Goal: Task Accomplishment & Management: Use online tool/utility

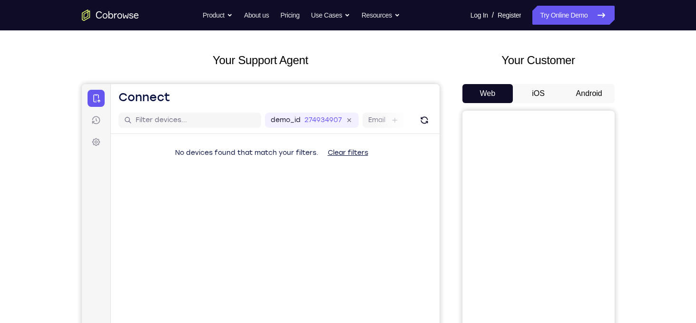
scroll to position [39, 0]
click at [601, 103] on button "Android" at bounding box center [589, 94] width 51 height 19
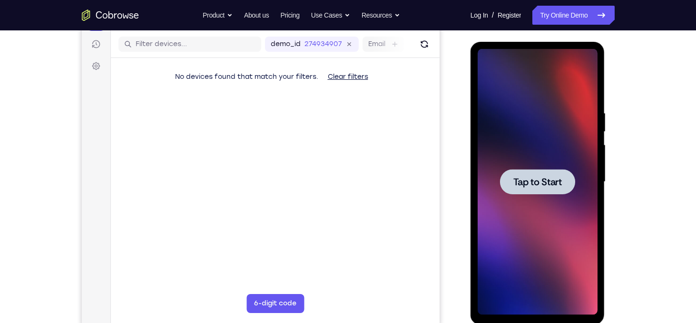
scroll to position [0, 0]
click at [560, 182] on span "Tap to Start" at bounding box center [537, 182] width 49 height 10
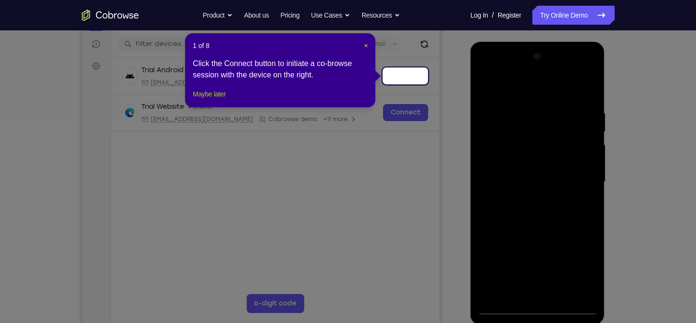
click at [224, 100] on button "Maybe later" at bounding box center [209, 93] width 33 height 11
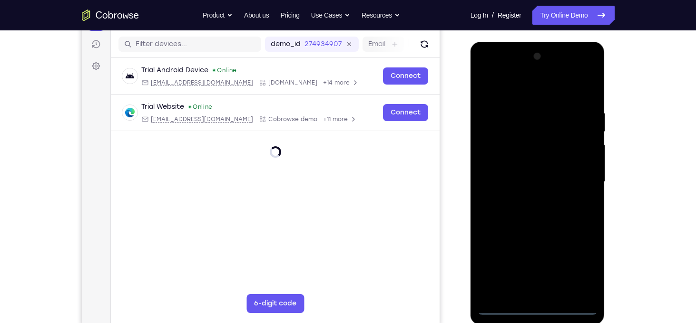
click at [539, 310] on div at bounding box center [538, 182] width 120 height 266
click at [577, 261] on div at bounding box center [538, 182] width 120 height 266
click at [540, 87] on div at bounding box center [538, 182] width 120 height 266
click at [581, 182] on div at bounding box center [538, 182] width 120 height 266
click at [532, 199] on div at bounding box center [538, 182] width 120 height 266
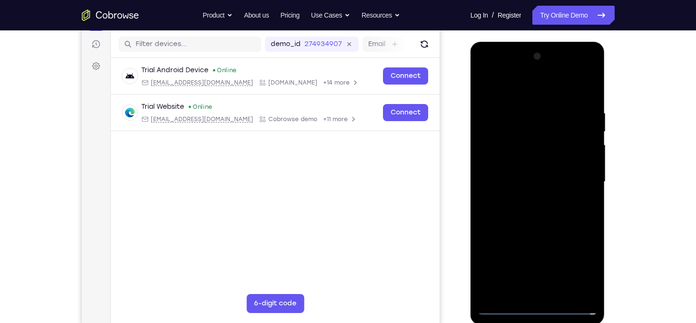
click at [524, 226] on div at bounding box center [538, 182] width 120 height 266
click at [522, 131] on div at bounding box center [538, 182] width 120 height 266
click at [509, 156] on div at bounding box center [538, 182] width 120 height 266
click at [496, 142] on div at bounding box center [538, 182] width 120 height 266
click at [505, 165] on div at bounding box center [538, 182] width 120 height 266
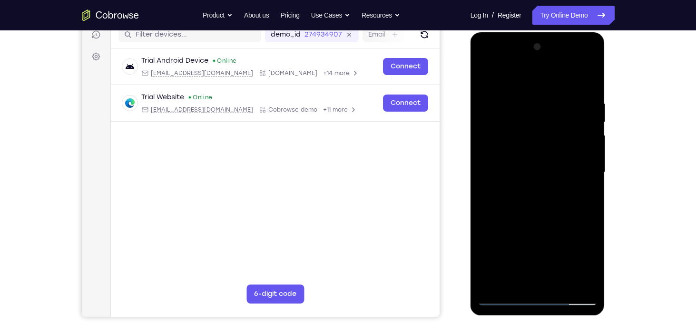
scroll to position [125, 0]
click at [532, 206] on div at bounding box center [538, 172] width 120 height 266
click at [564, 287] on div at bounding box center [538, 172] width 120 height 266
click at [507, 223] on div at bounding box center [538, 172] width 120 height 266
click at [503, 299] on div at bounding box center [538, 172] width 120 height 266
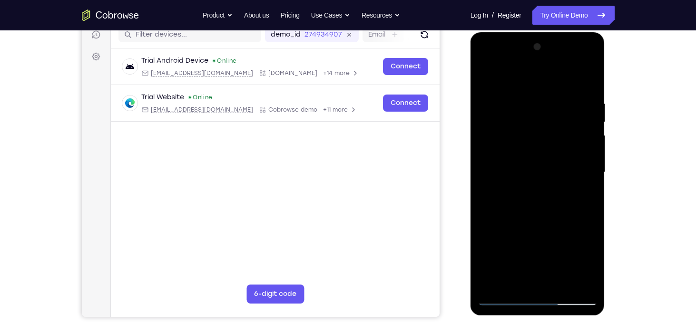
click at [519, 102] on div at bounding box center [538, 172] width 120 height 266
click at [582, 157] on div at bounding box center [538, 172] width 120 height 266
click at [580, 144] on div at bounding box center [538, 172] width 120 height 266
click at [570, 277] on div at bounding box center [538, 172] width 120 height 266
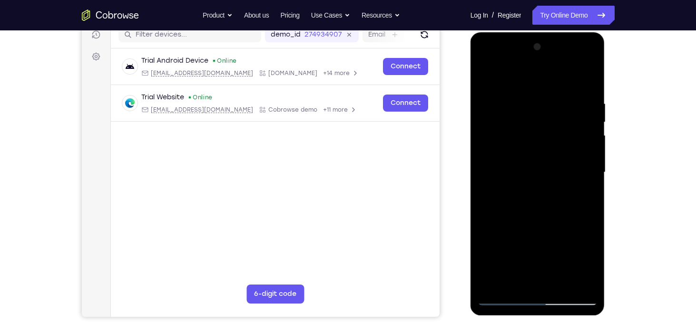
click at [575, 282] on div at bounding box center [538, 172] width 120 height 266
click at [581, 162] on div at bounding box center [538, 172] width 120 height 266
click at [487, 172] on div at bounding box center [538, 172] width 120 height 266
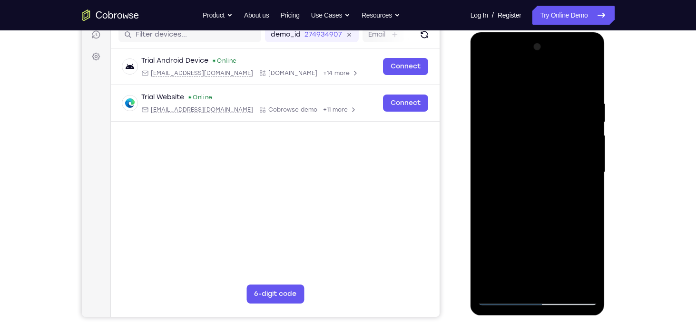
click at [487, 172] on div at bounding box center [538, 172] width 120 height 266
click at [585, 154] on div at bounding box center [538, 172] width 120 height 266
click at [580, 126] on div at bounding box center [538, 172] width 120 height 266
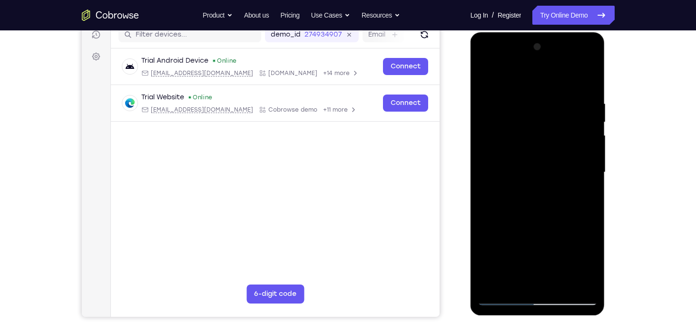
click at [575, 150] on div at bounding box center [538, 172] width 120 height 266
click at [583, 186] on div at bounding box center [538, 172] width 120 height 266
click at [580, 131] on div at bounding box center [538, 172] width 120 height 266
click at [587, 83] on div at bounding box center [538, 172] width 120 height 266
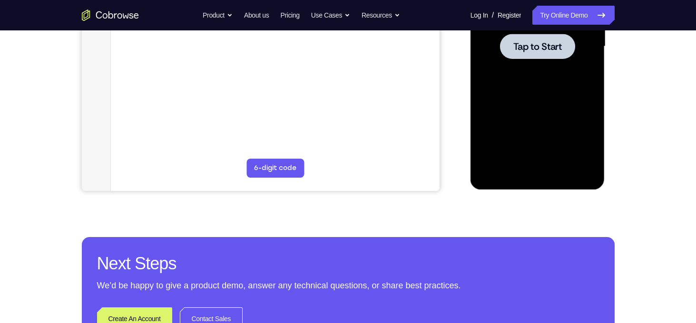
scroll to position [295, 0]
